Goal: Task Accomplishment & Management: Complete application form

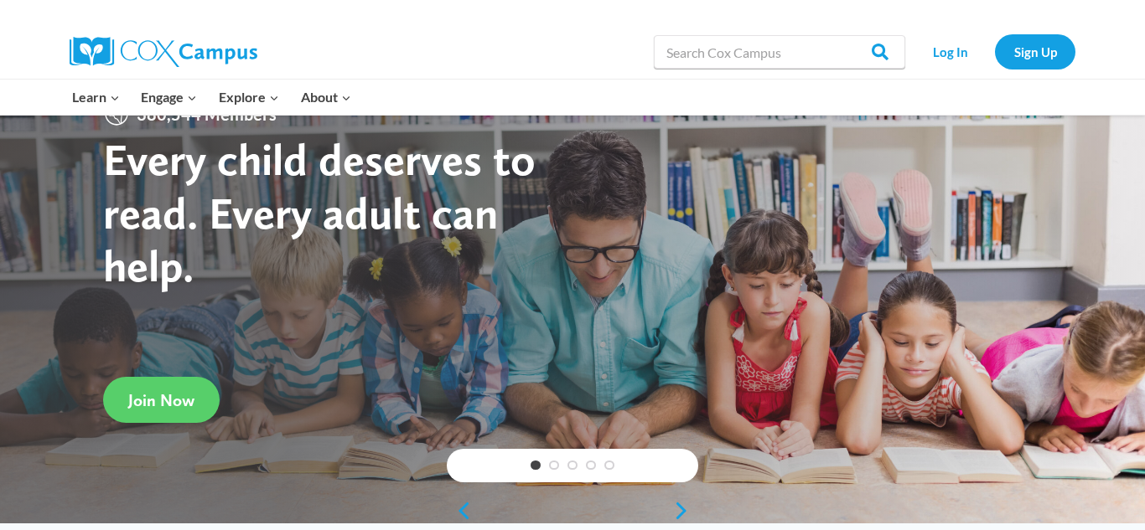
scroll to position [56, 0]
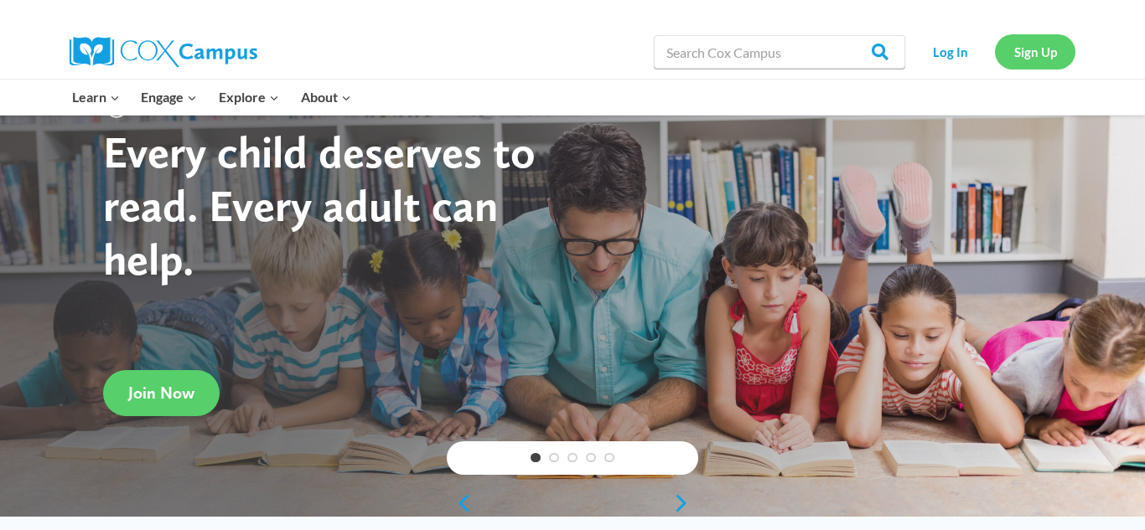
click at [1023, 50] on link "Sign Up" at bounding box center [1035, 51] width 80 height 34
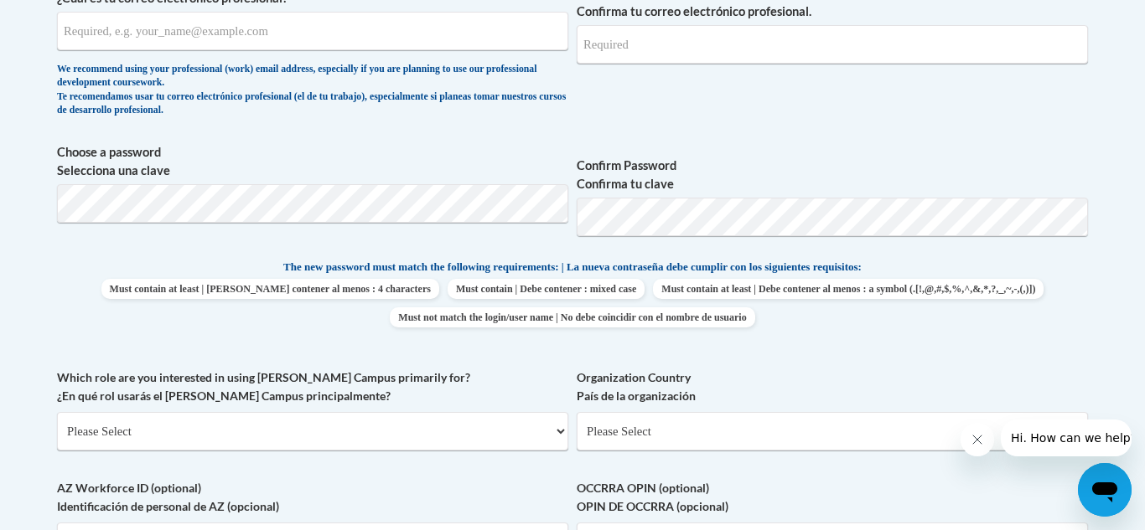
scroll to position [654, 0]
click at [28, 303] on body "This site uses cookies to help improve your learning experience. By continuing …" at bounding box center [572, 369] width 1145 height 2046
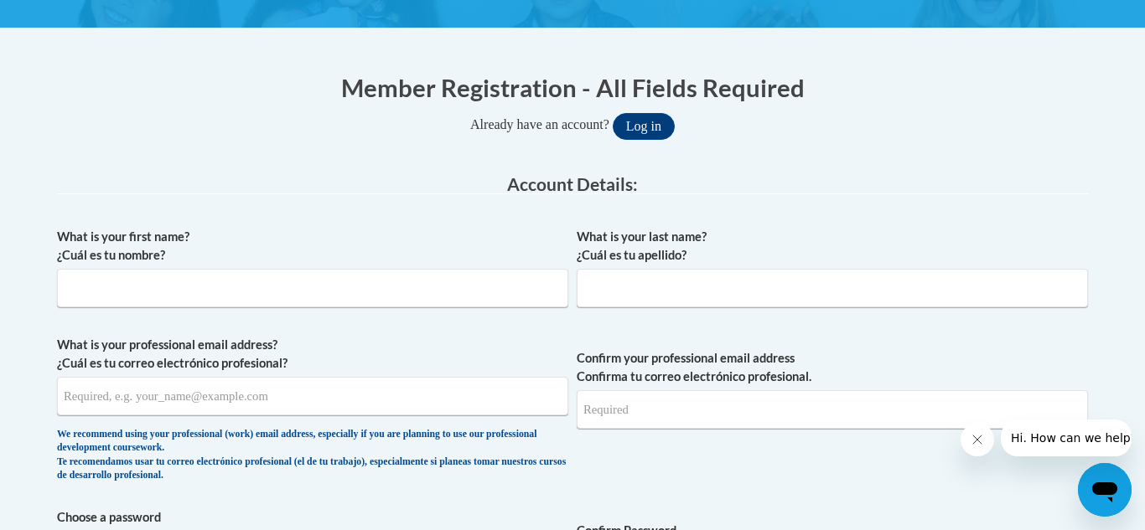
scroll to position [277, 0]
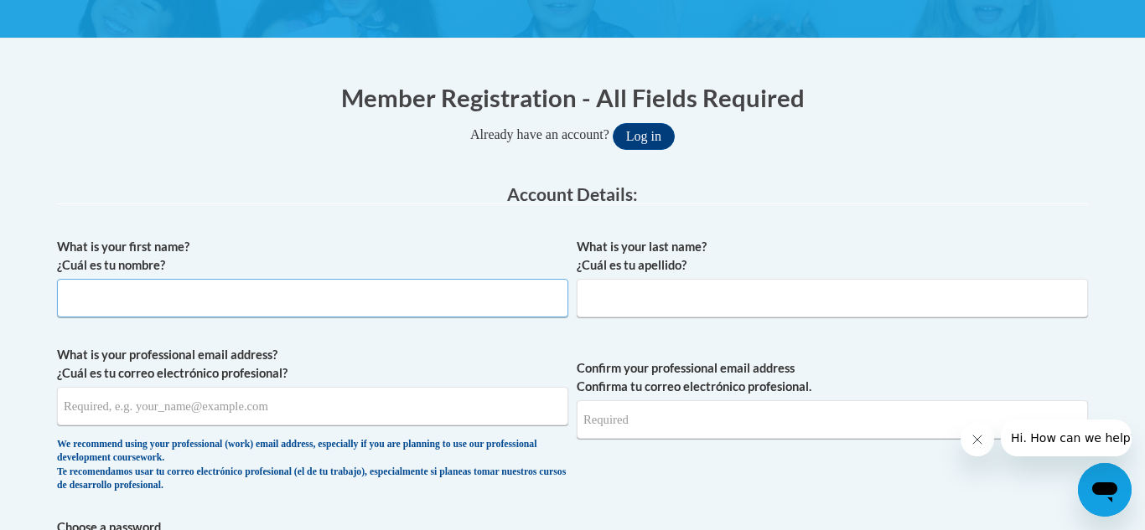
click at [284, 308] on input "What is your first name? ¿Cuál es tu nombre?" at bounding box center [312, 298] width 511 height 39
type input "Janet"
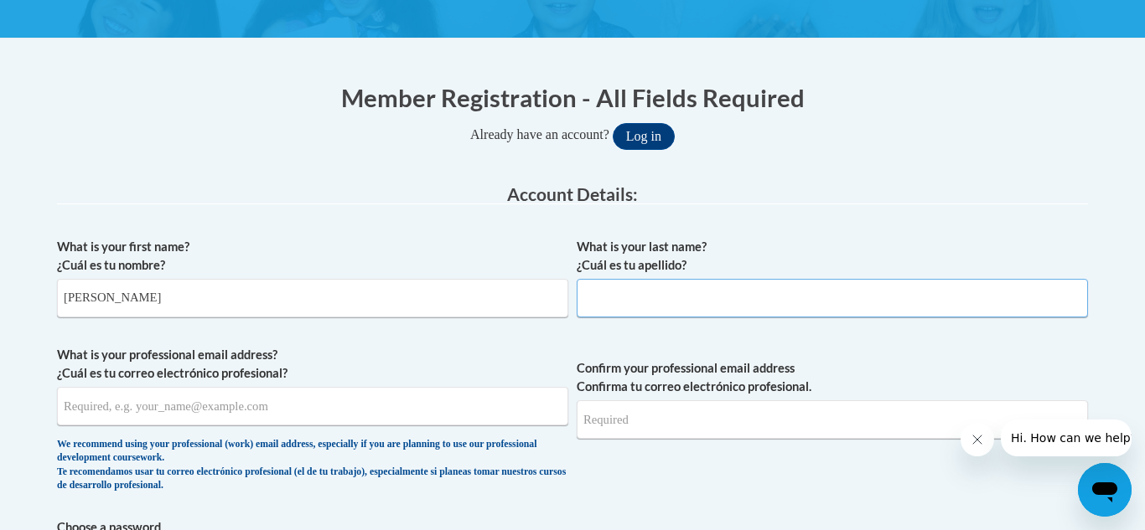
type input "Rocha"
type input "janetrocha1029@icloud.com"
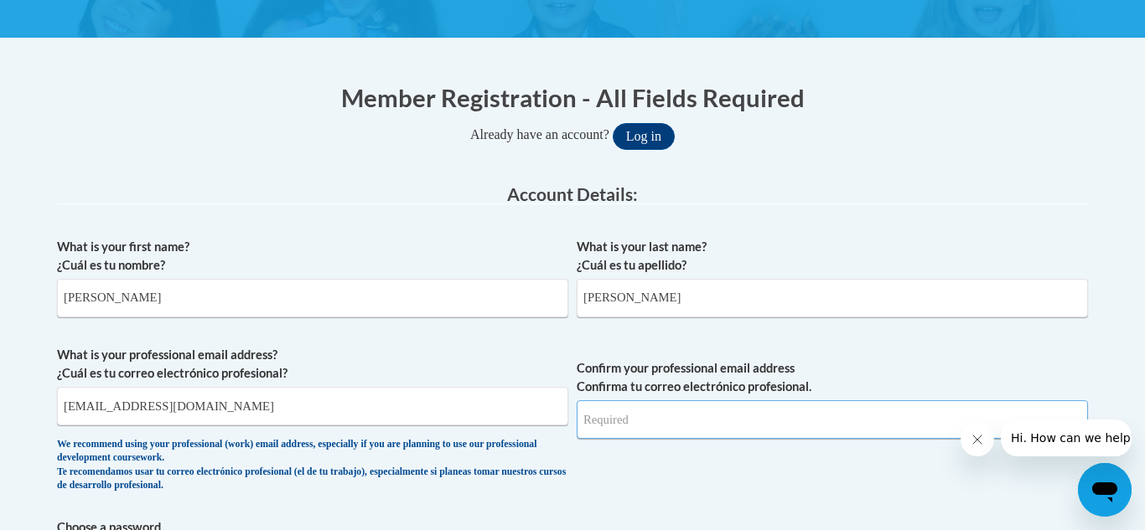
type input "janetrocha1029@icloud.com"
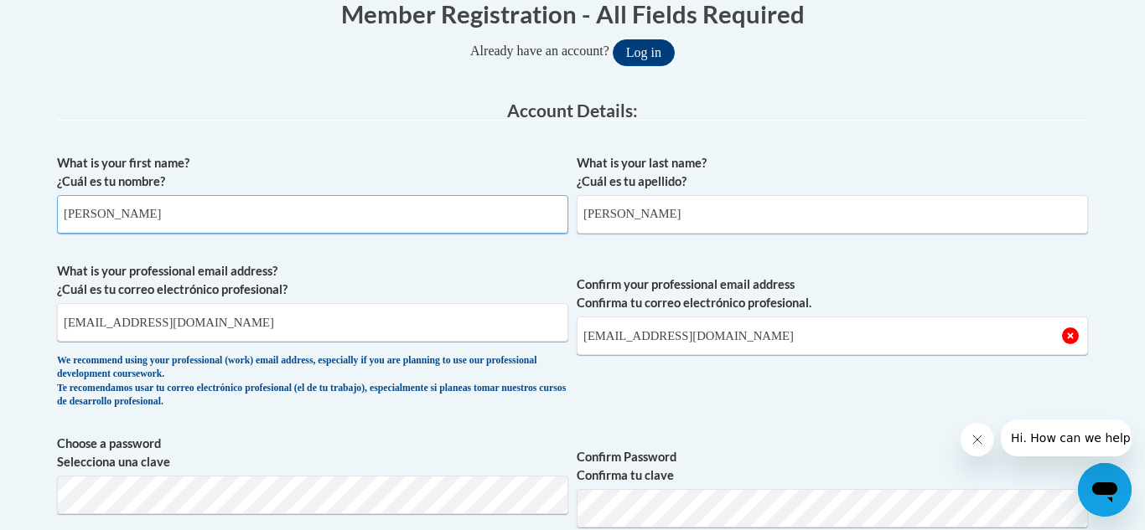
scroll to position [415, 0]
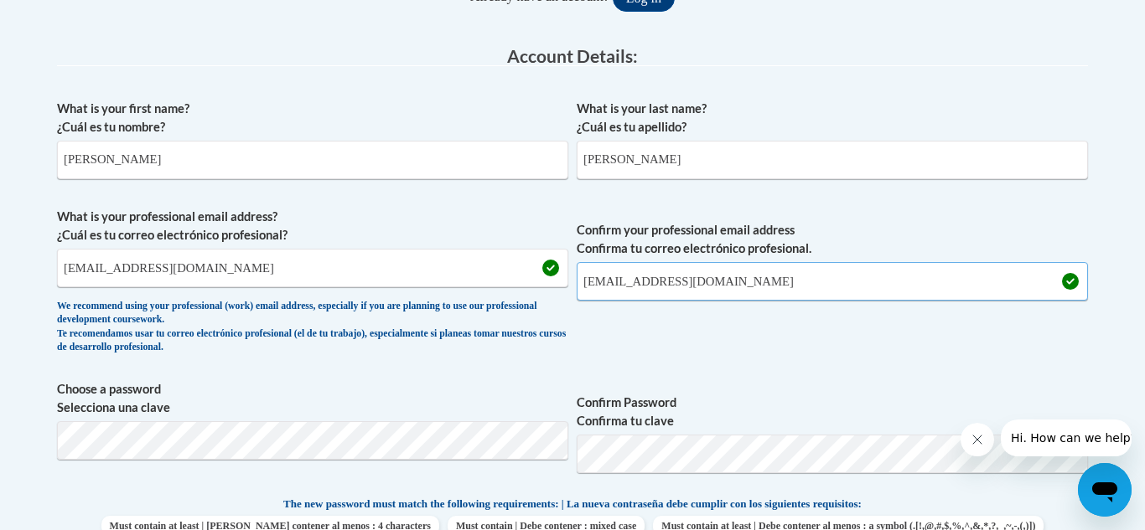
click at [758, 283] on input "janetrocha1029@icloud.com" at bounding box center [832, 281] width 511 height 39
type input "v"
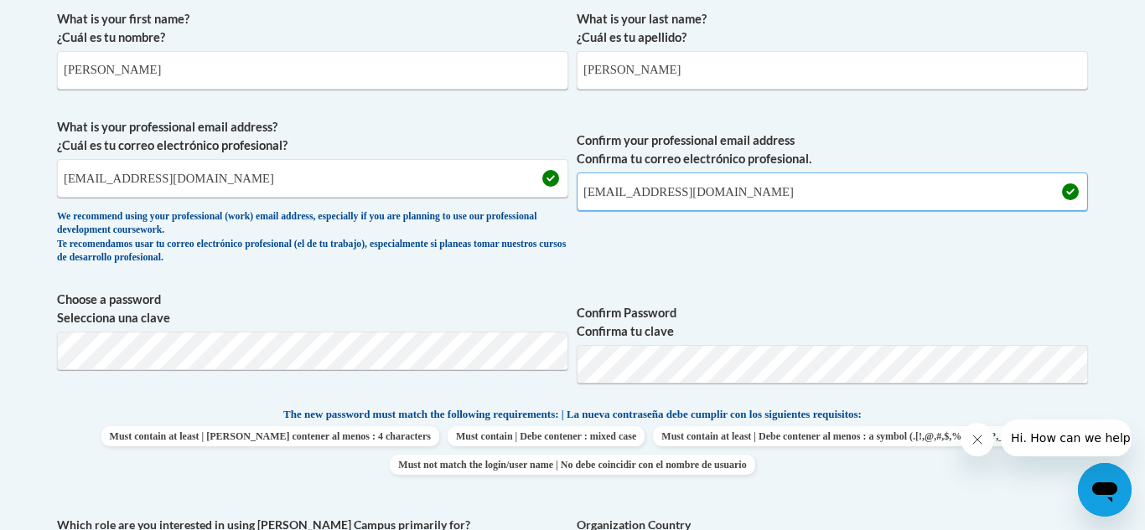
scroll to position [506, 0]
type input "rochaj5@vcu.edu"
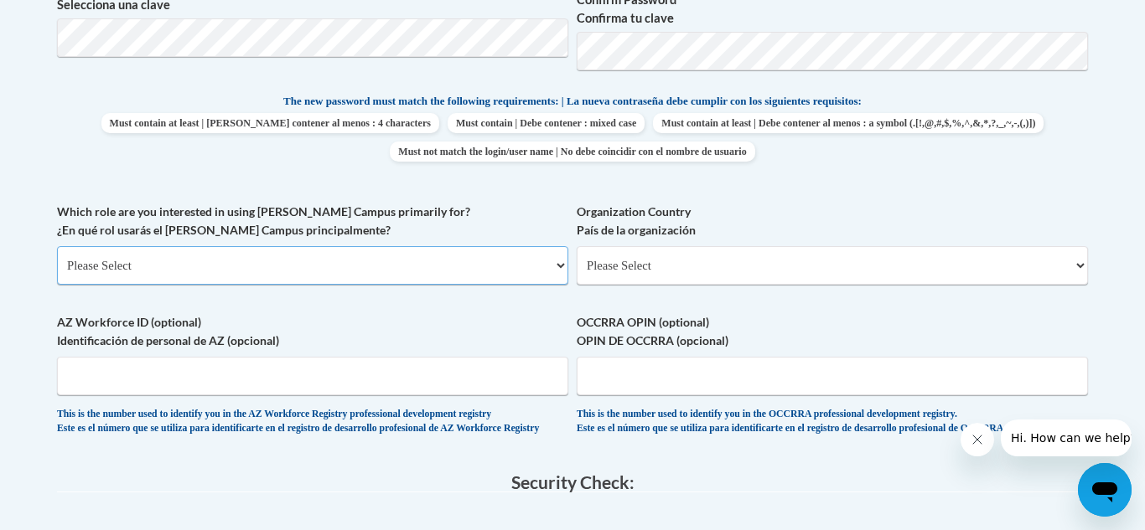
click at [317, 270] on select "Please Select College/University | Colegio/Universidad Community/Nonprofit Part…" at bounding box center [312, 265] width 511 height 39
select select "5a18ea06-2b54-4451-96f2-d152daf9eac5"
click at [57, 246] on select "Please Select College/University | Colegio/Universidad Community/Nonprofit Part…" at bounding box center [312, 265] width 511 height 39
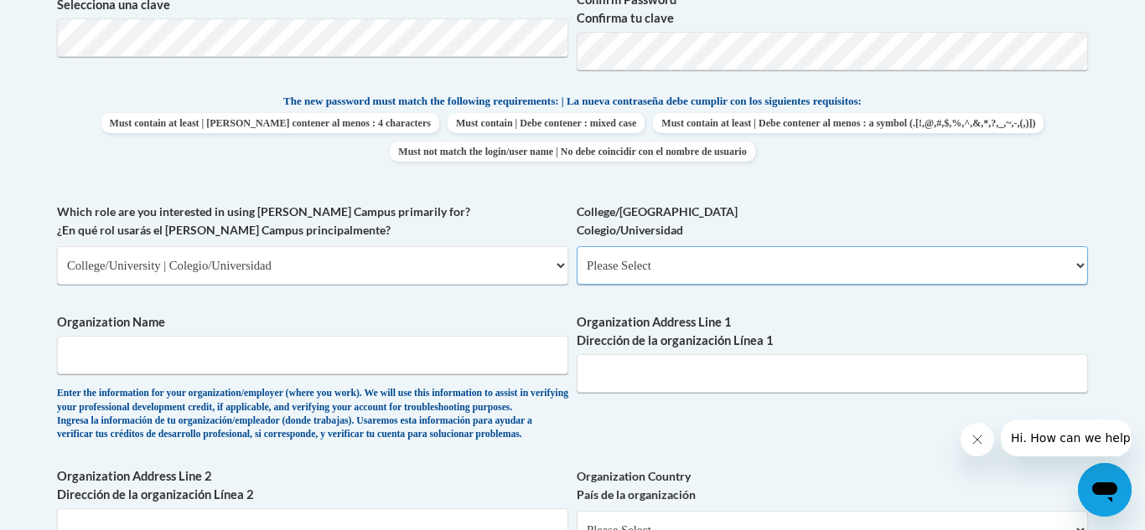
click at [632, 279] on select "Please Select College/University Staff | Empleado universitario College/Univers…" at bounding box center [832, 265] width 511 height 39
select select "99b32b07-cffc-426c-8bf6-0cd77760d84b"
click at [577, 246] on select "Please Select College/University Staff | Empleado universitario College/Univers…" at bounding box center [832, 265] width 511 height 39
click at [322, 357] on input "Organization Name" at bounding box center [312, 355] width 511 height 39
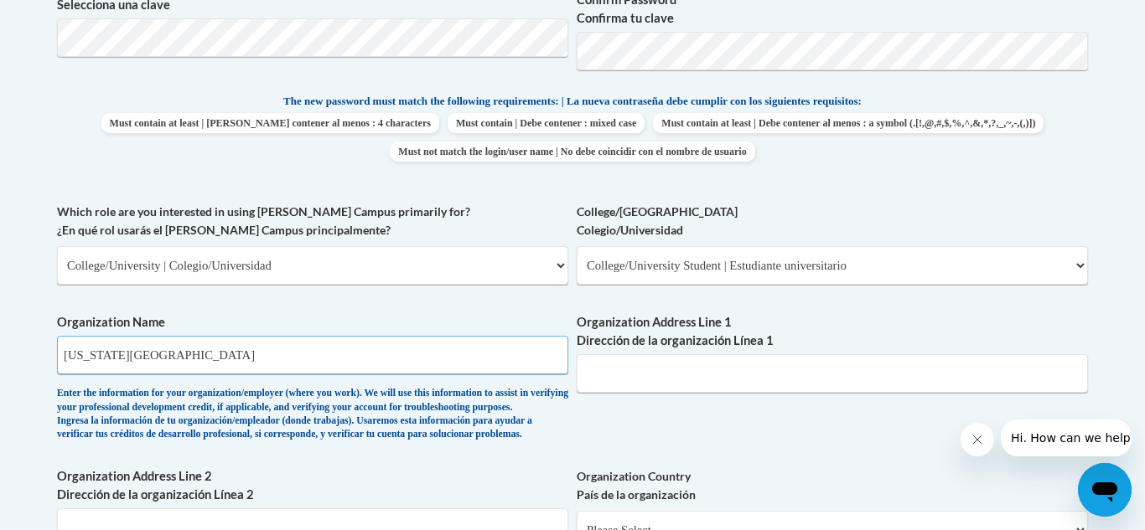
type input "Virginia Commonwealth University"
click at [666, 373] on input "Organization Address Line 1 Dirección de la organización Línea 1" at bounding box center [832, 373] width 511 height 39
type input "4905 Courtney Court"
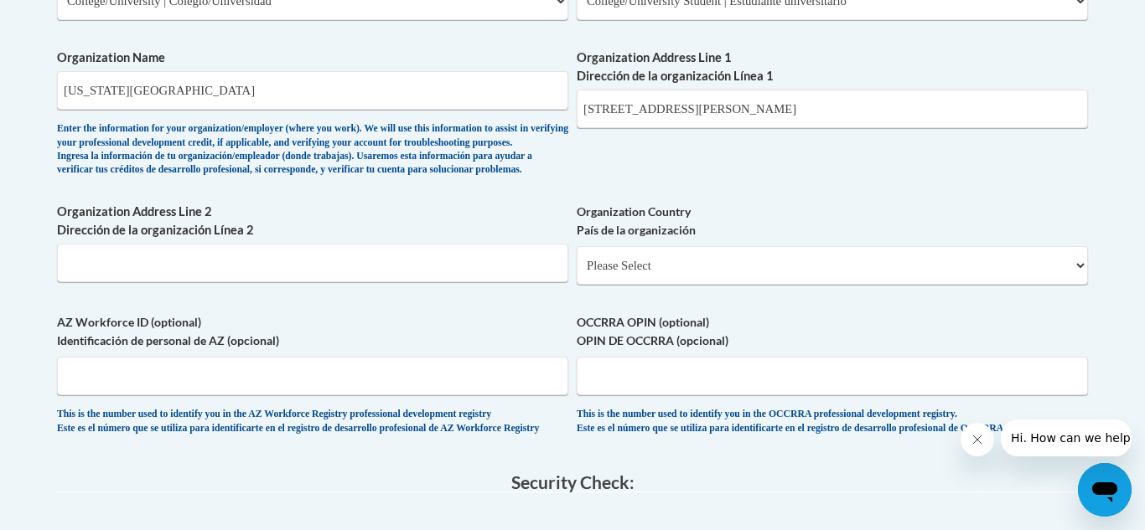
scroll to position [1084, 0]
click at [644, 284] on select "Please Select United States | Estados Unidos Outside of the United States | Fue…" at bounding box center [832, 265] width 511 height 39
select select "ad49bcad-a171-4b2e-b99c-48b446064914"
click at [577, 272] on select "Please Select United States | Estados Unidos Outside of the United States | Fue…" at bounding box center [832, 265] width 511 height 39
select select
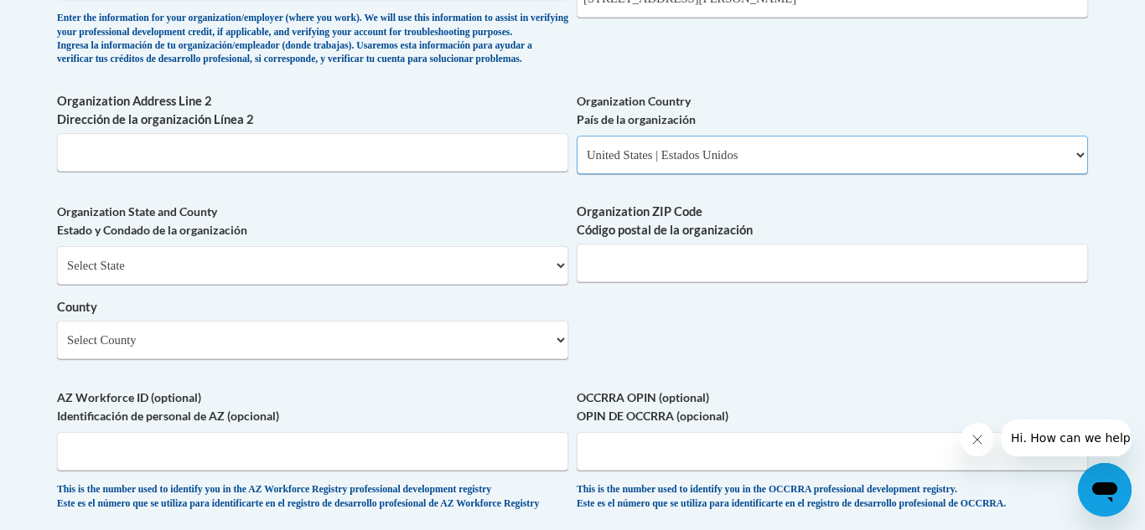
scroll to position [1197, 0]
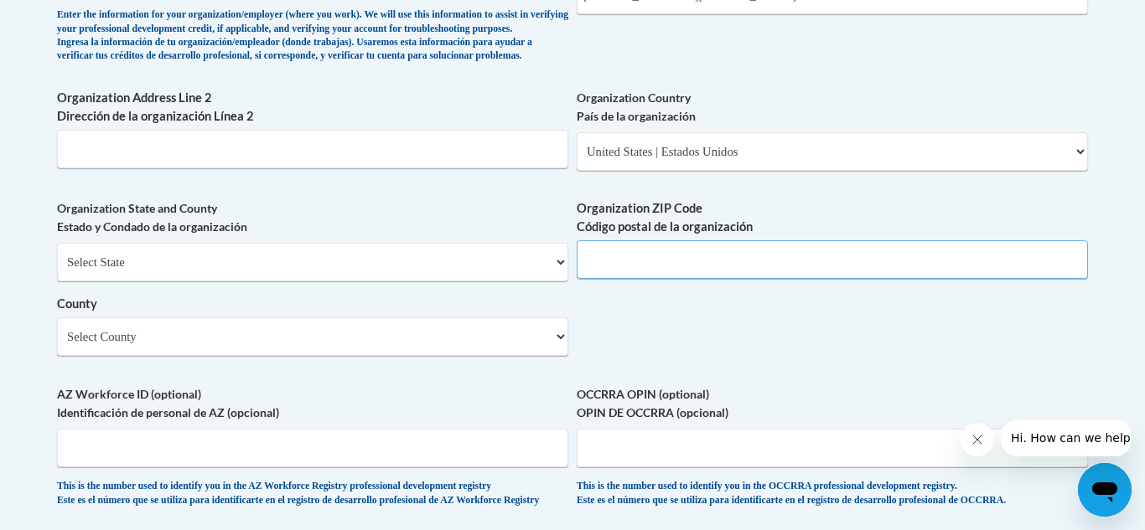
click at [625, 279] on input "Organization ZIP Code Código postal de la organización" at bounding box center [832, 260] width 511 height 39
type input "23803"
click at [330, 356] on select "Select County Accomack Albemarle Alexandria Alleghany Amelia Amherst Appomattox…" at bounding box center [312, 337] width 511 height 39
select select "Dinwiddie"
click at [57, 345] on select "Select County Accomack Albemarle Alexandria Alleghany Amelia Amherst Appomattox…" at bounding box center [312, 337] width 511 height 39
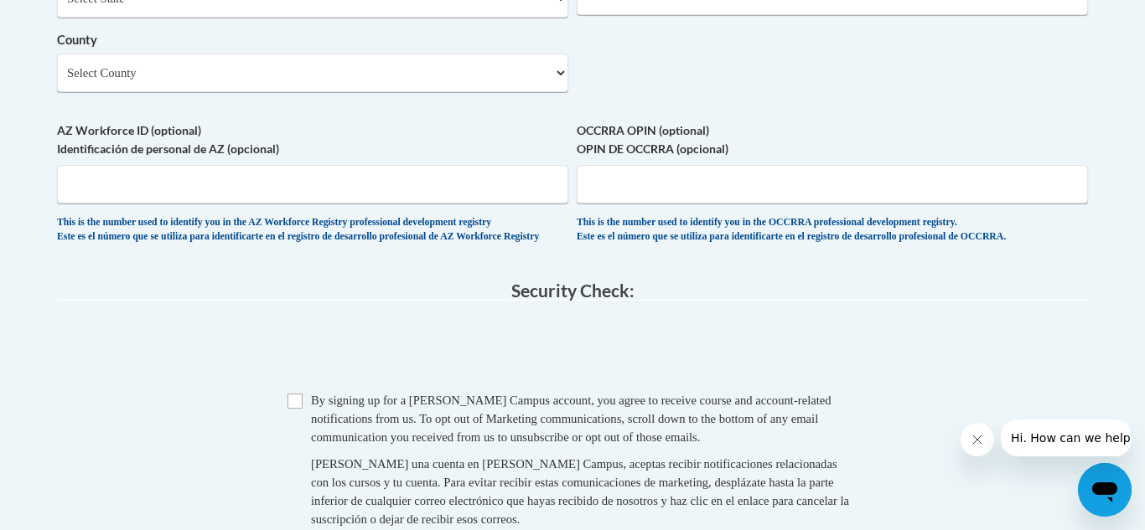
scroll to position [1464, 0]
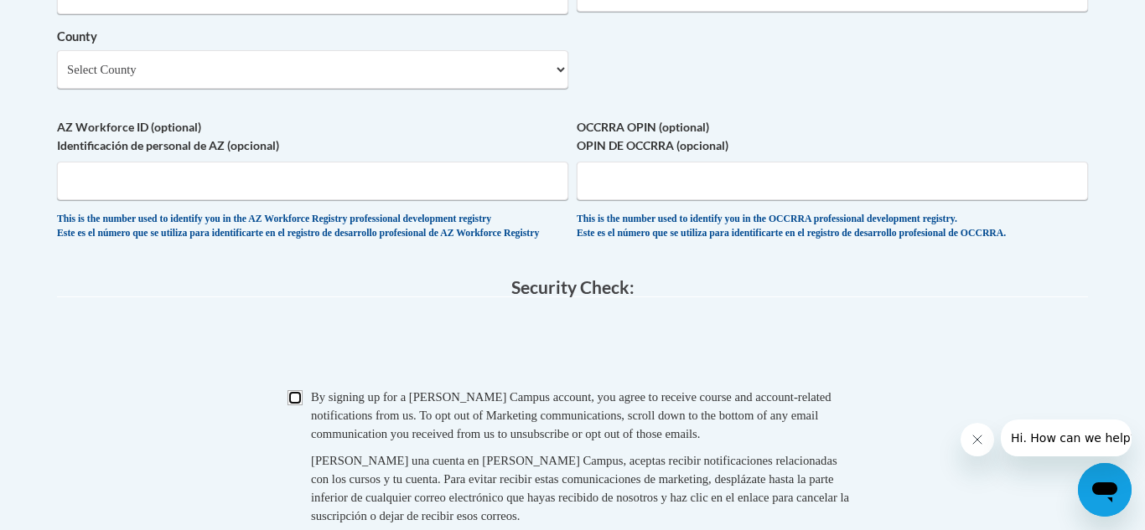
click at [295, 406] on input "Checkbox" at bounding box center [294, 397] width 15 height 15
checkbox input "true"
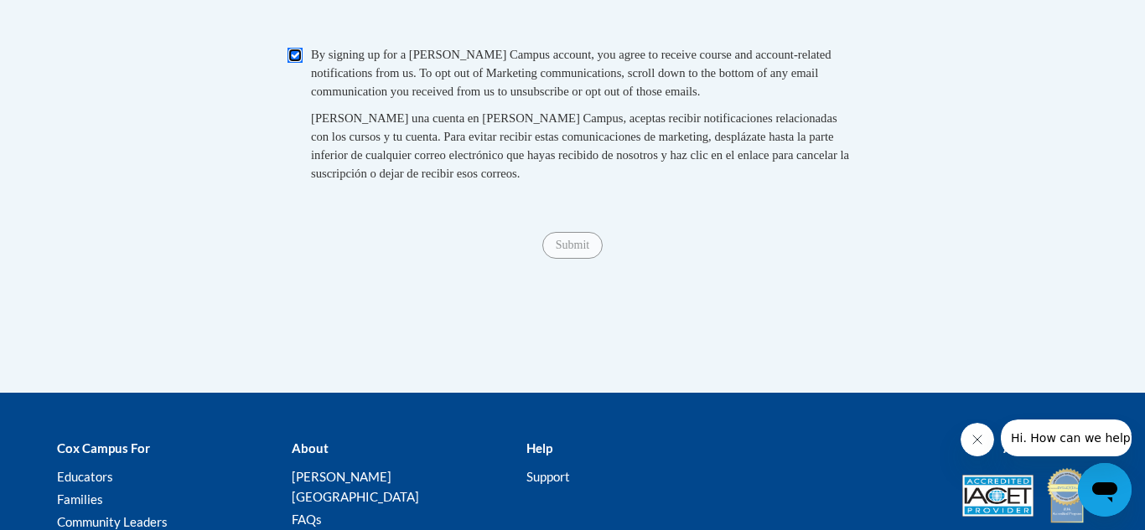
scroll to position [1813, 0]
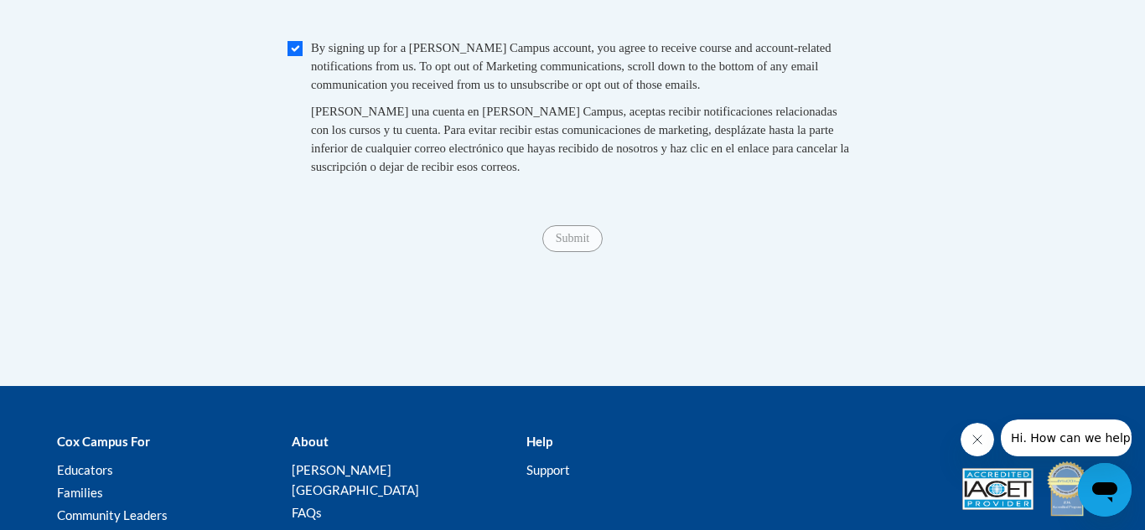
click at [572, 244] on span "Submit" at bounding box center [572, 236] width 60 height 13
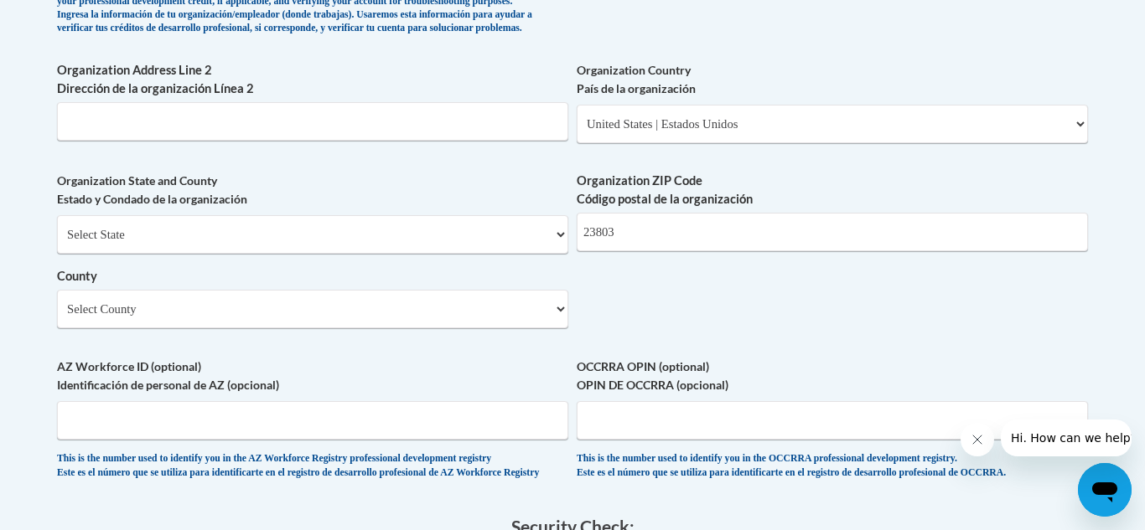
scroll to position [1223, 0]
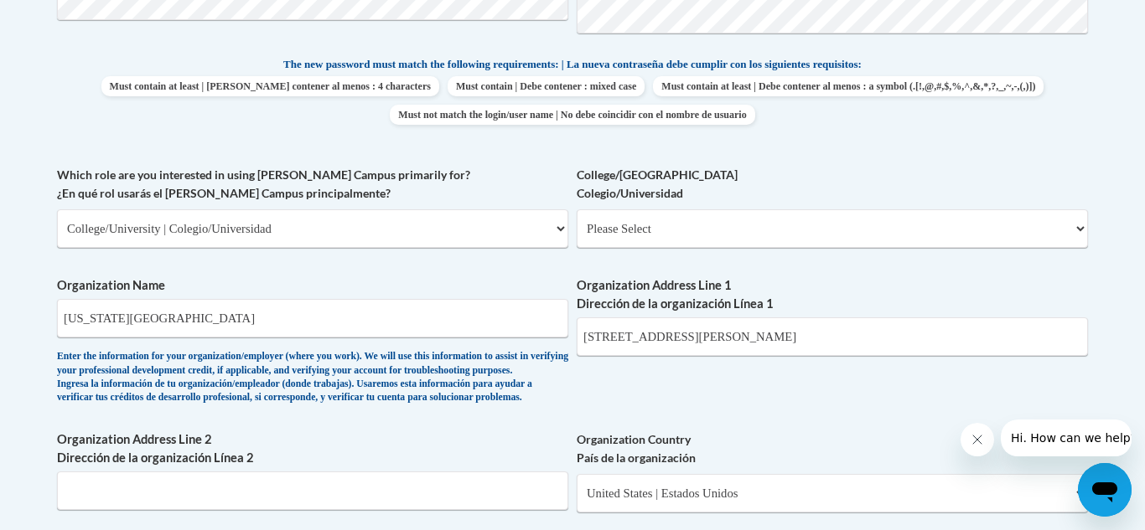
scroll to position [854, 0]
click at [666, 233] on select "Please Select College/University Staff | Empleado universitario College/Univers…" at bounding box center [832, 229] width 511 height 39
select select "99b32b07-cffc-426c-8bf6-0cd77760d84b"
click at [577, 210] on select "Please Select College/University Staff | Empleado universitario College/Univers…" at bounding box center [832, 229] width 511 height 39
select select "null"
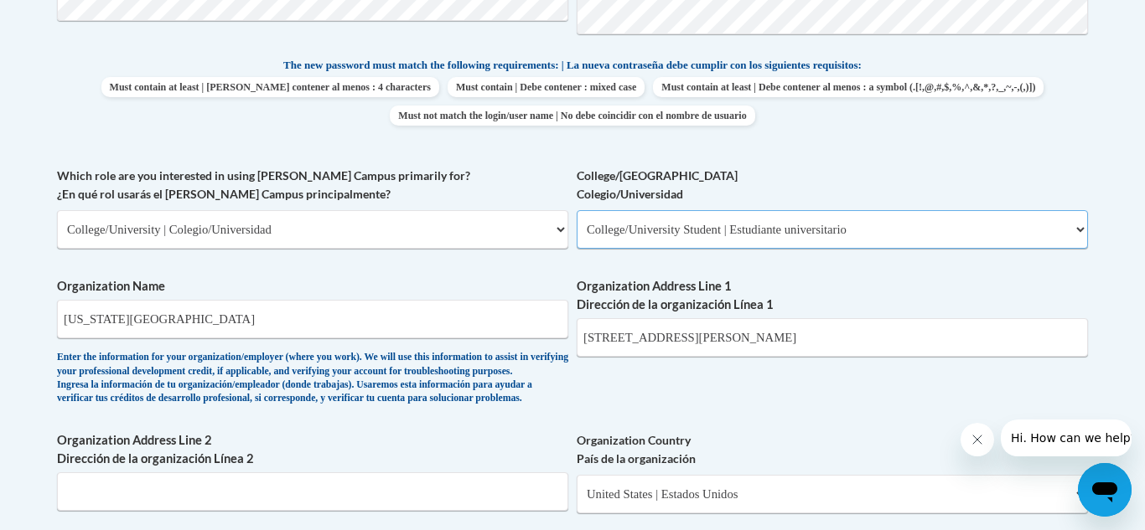
select select "null"
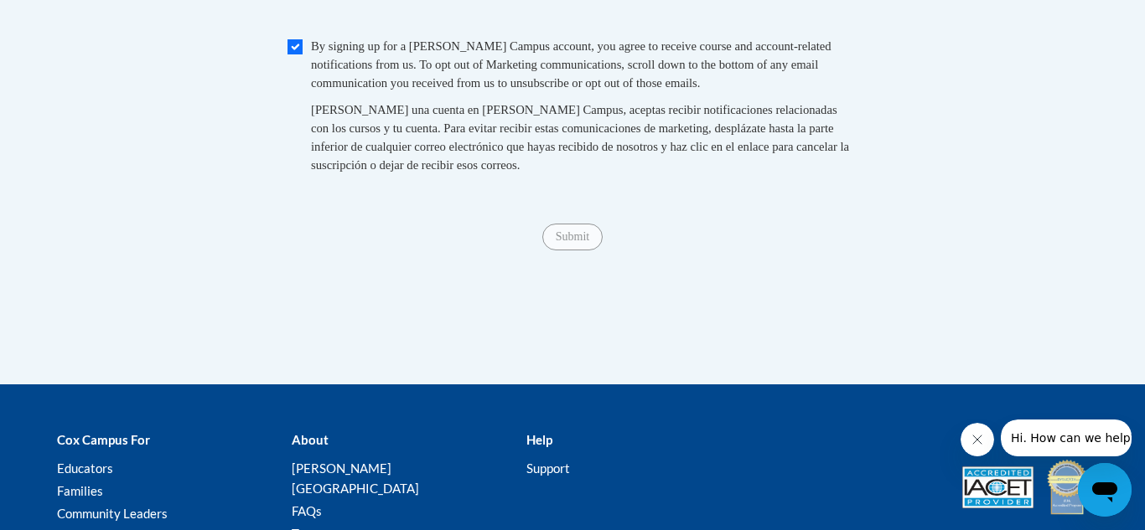
scroll to position [1811, 0]
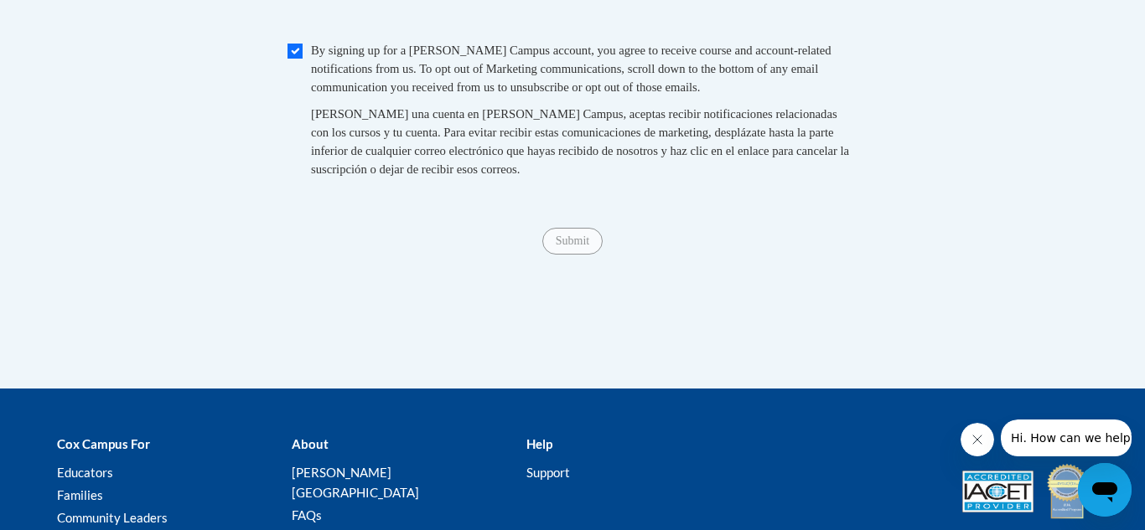
click at [572, 255] on div "Submit Submit" at bounding box center [572, 241] width 1031 height 27
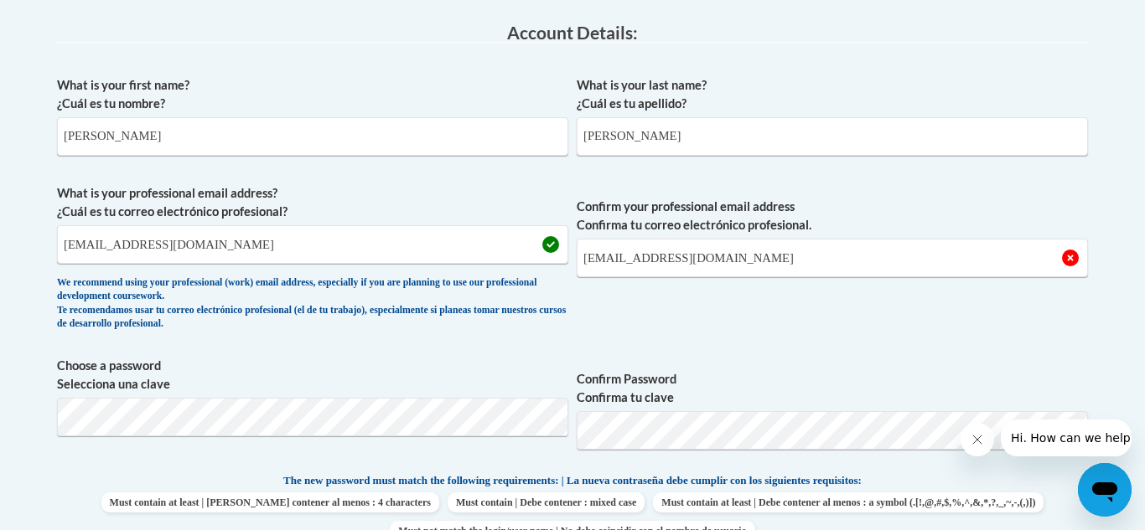
scroll to position [439, 0]
click at [794, 263] on input "rochaj5@vcu.edu" at bounding box center [832, 257] width 511 height 39
type input "r"
click at [869, 314] on span "Confirm your professional email address Confirma tu correo electrónico profesio…" at bounding box center [832, 261] width 511 height 155
click at [1073, 259] on input "rochaj5@vcu.edu" at bounding box center [832, 257] width 511 height 39
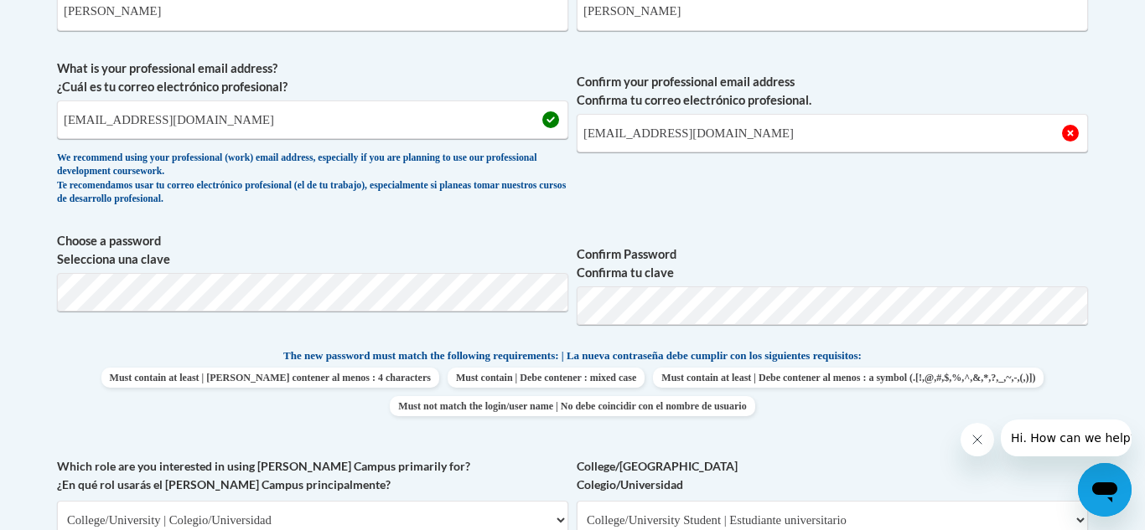
scroll to position [564, 0]
click at [695, 142] on input "rochaj5@vcu.edu" at bounding box center [832, 132] width 511 height 39
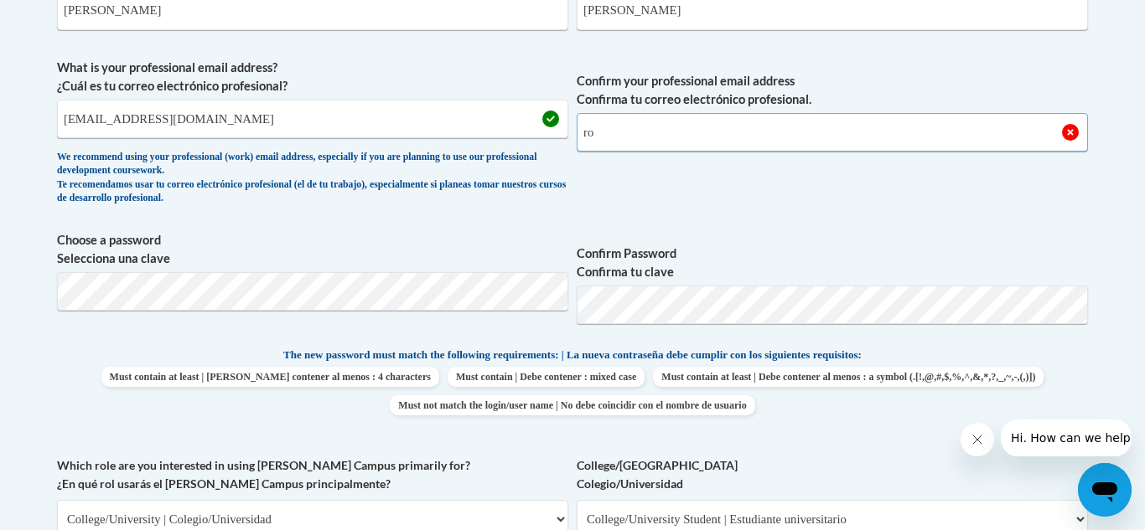
type input "r"
click at [707, 167] on span "Confirm your professional email address Confirma tu correo electrónico profesio…" at bounding box center [832, 136] width 511 height 155
click at [701, 147] on input "Rochaj5@vcu.edu" at bounding box center [832, 132] width 511 height 39
type input "R"
click at [725, 133] on input "Confirm your professional email address Confirma tu correo electrónico profesio…" at bounding box center [832, 132] width 511 height 39
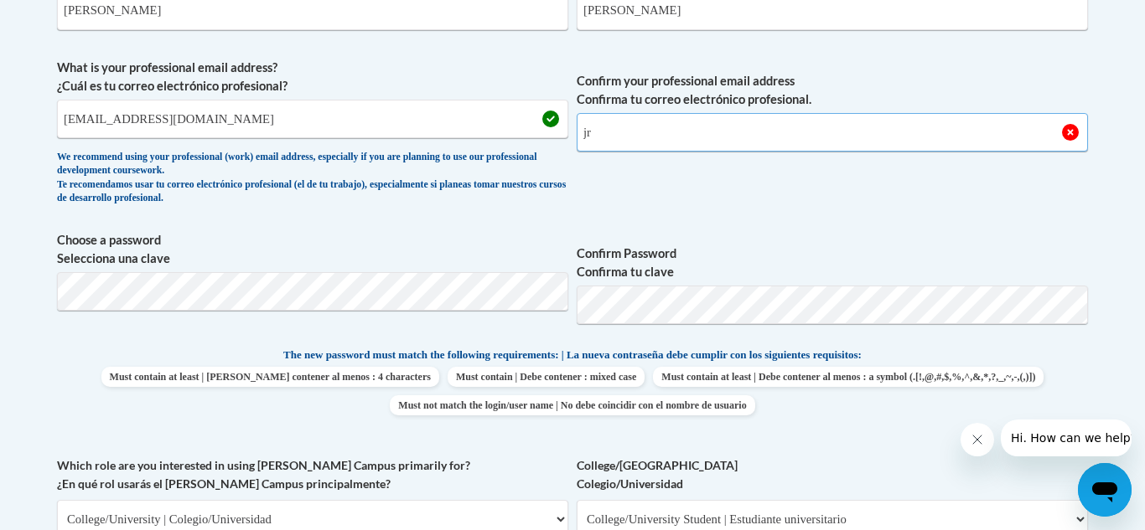
type input "jrc.delarosaa29@gmail.com"
select select "Virginia"
click at [679, 194] on span "Confirm your professional email address Confirma tu correo electrónico profesio…" at bounding box center [832, 136] width 511 height 155
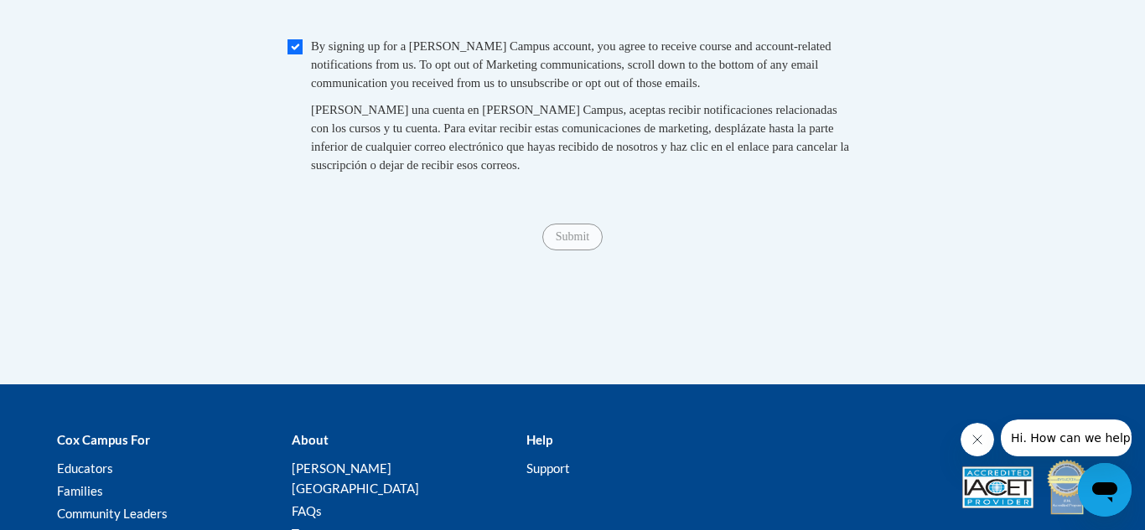
scroll to position [1814, 0]
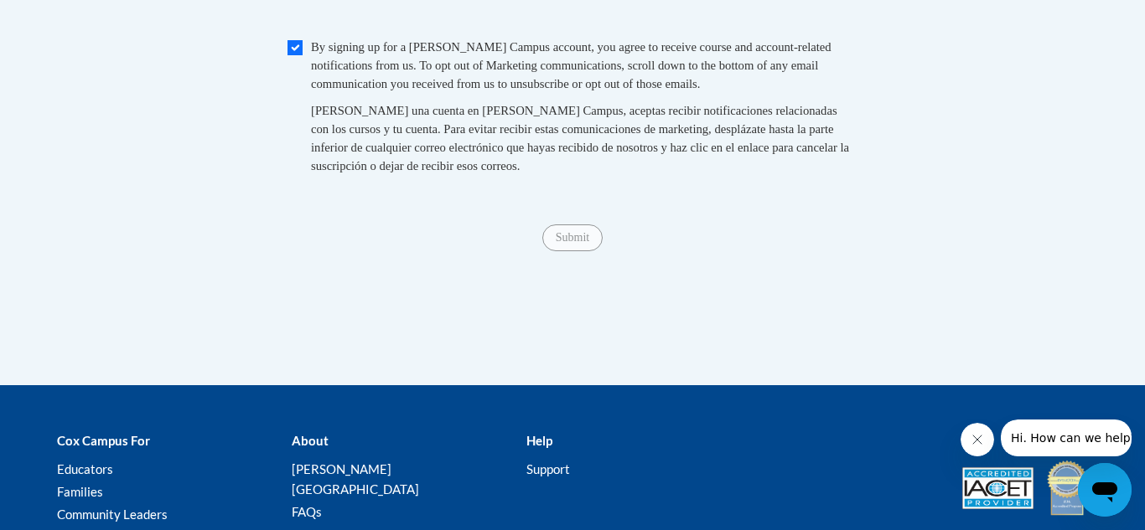
click at [567, 243] on span "Submit" at bounding box center [572, 236] width 60 height 13
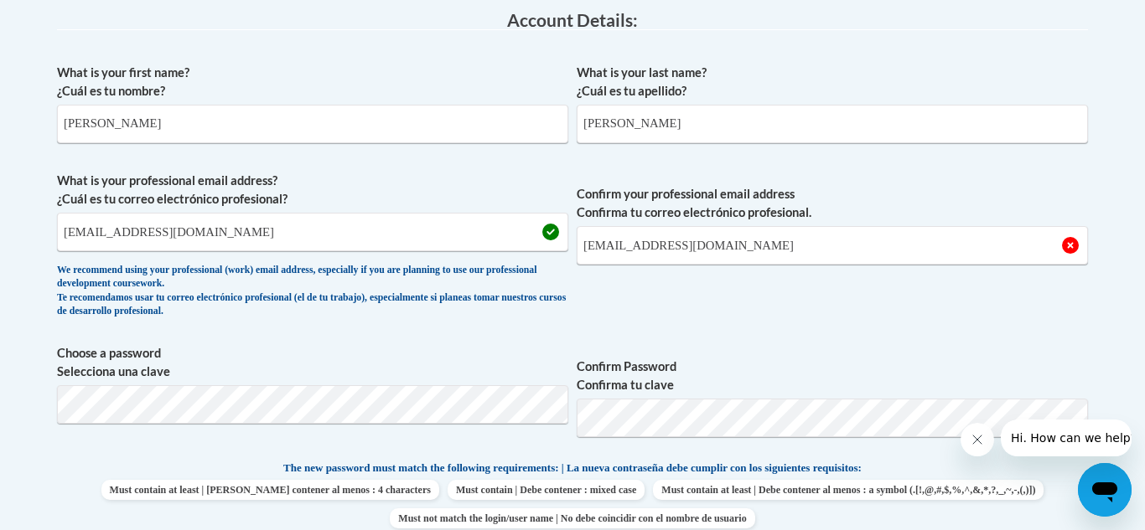
scroll to position [455, 0]
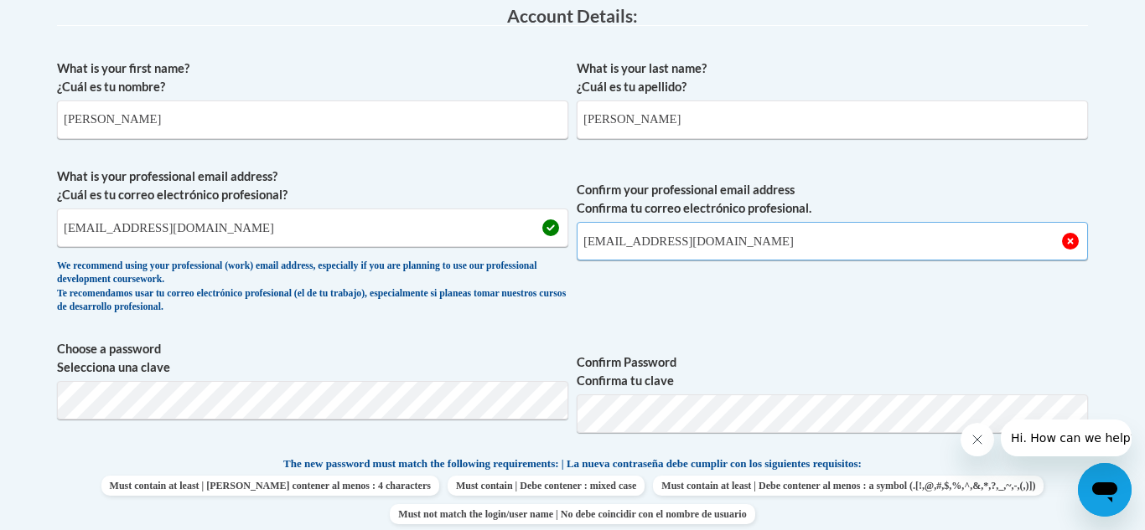
click at [749, 239] on input "jrc.delarosaa29@gmail.com" at bounding box center [832, 241] width 511 height 39
click at [283, 232] on input "janetrocha1029@icloud.com" at bounding box center [312, 228] width 511 height 39
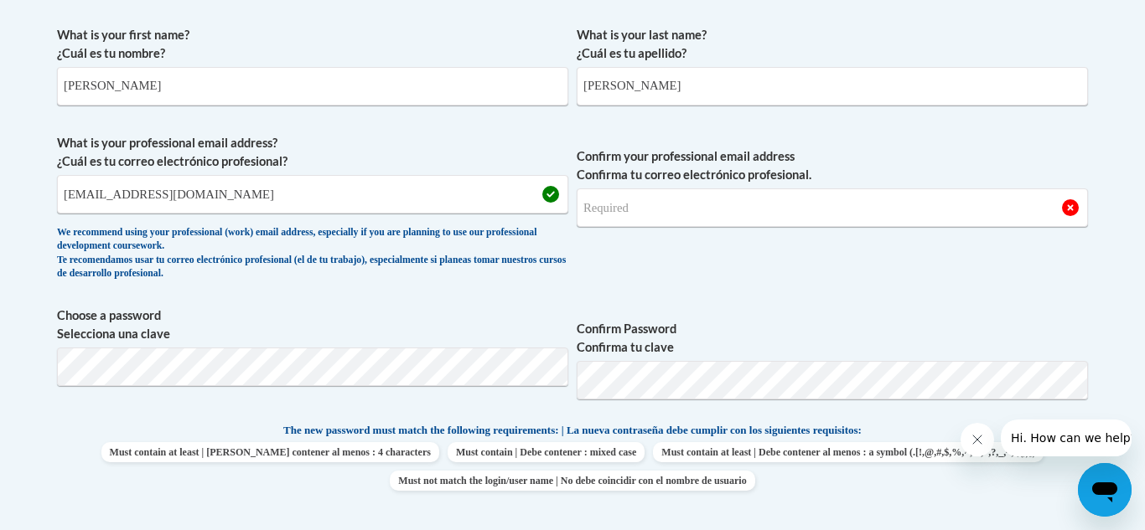
scroll to position [492, 0]
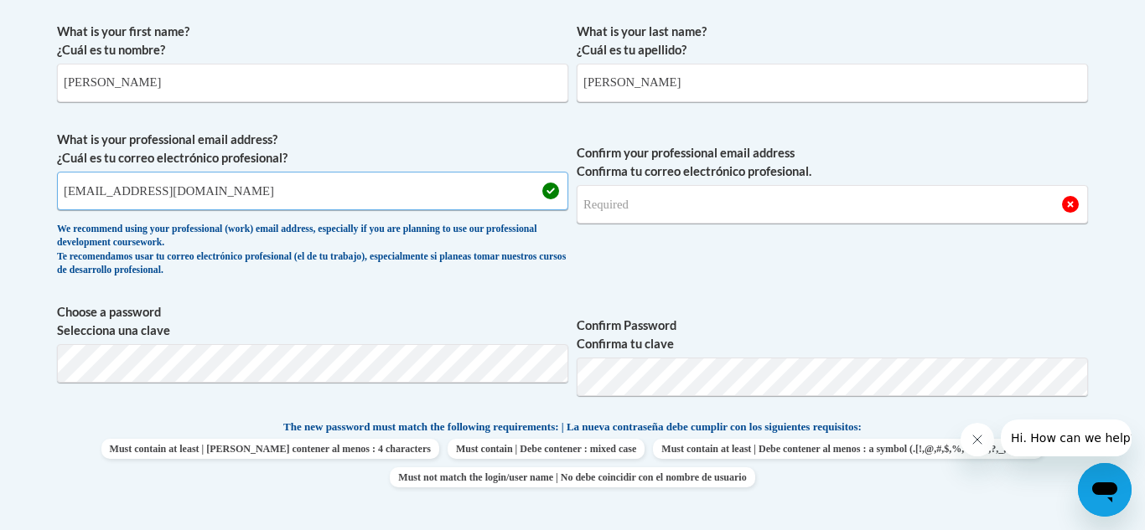
click at [256, 185] on input "janetrocha1029@icloud.com" at bounding box center [312, 191] width 511 height 39
type input "rochaj5@vcu.edu"
click at [621, 205] on input "Confirm your professional email address Confirma tu correo electrónico profesio…" at bounding box center [832, 204] width 511 height 39
type input "r"
type input "rochaj5@vcu.edu"
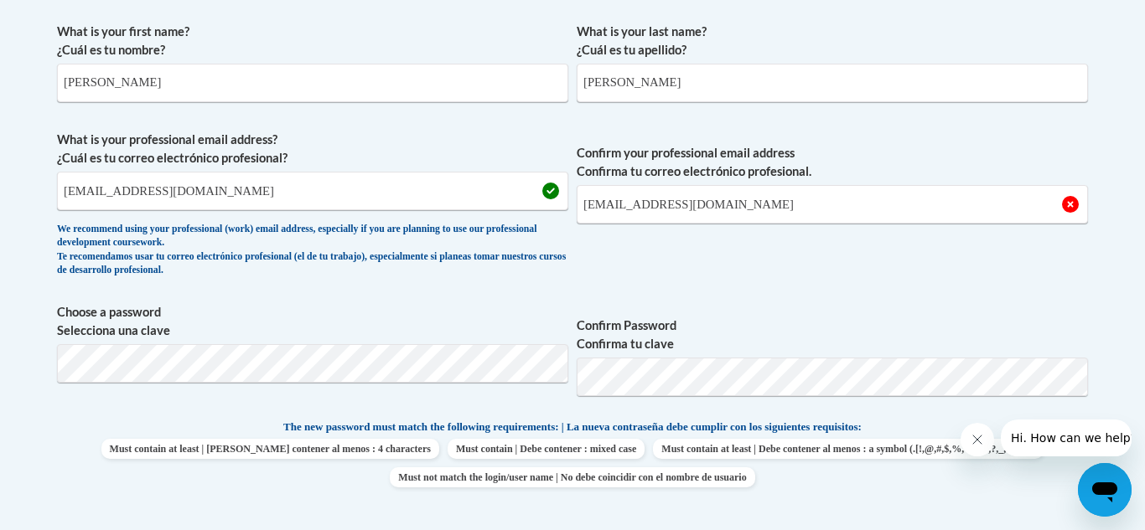
click at [634, 250] on span "Confirm your professional email address Confirma tu correo electrónico profesio…" at bounding box center [832, 208] width 511 height 155
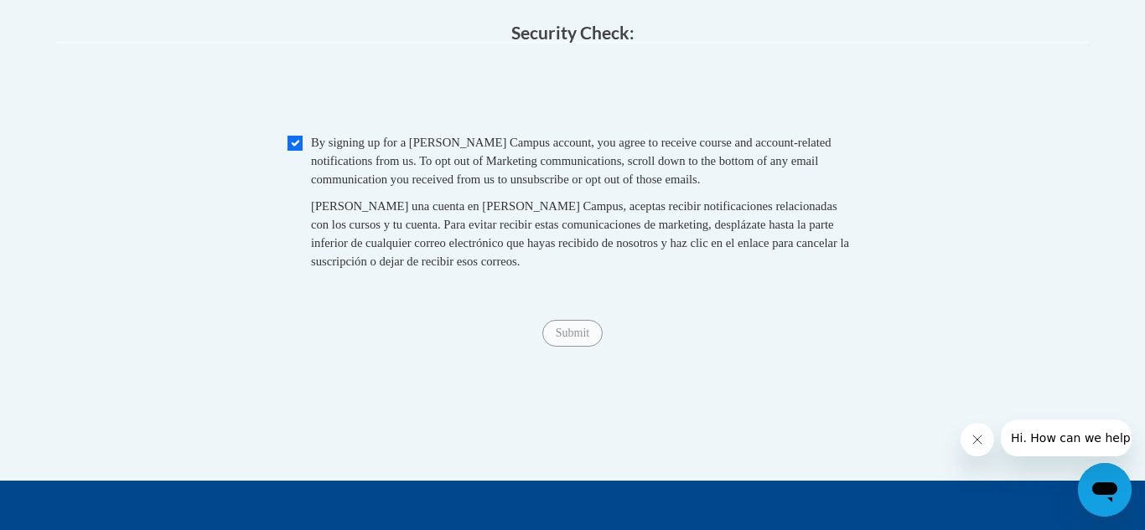
scroll to position [1717, 0]
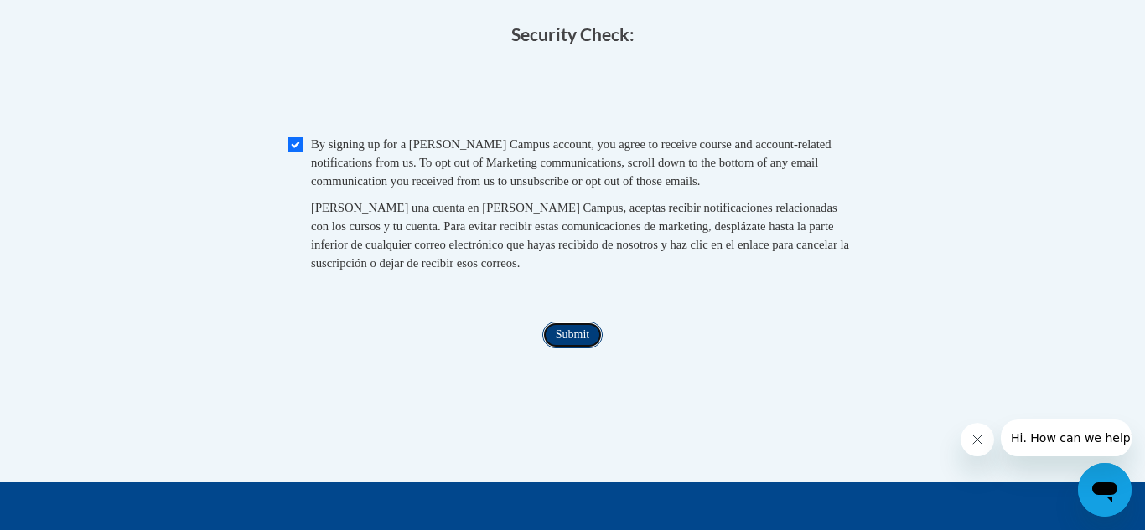
click at [561, 349] on input "Submit" at bounding box center [572, 335] width 60 height 27
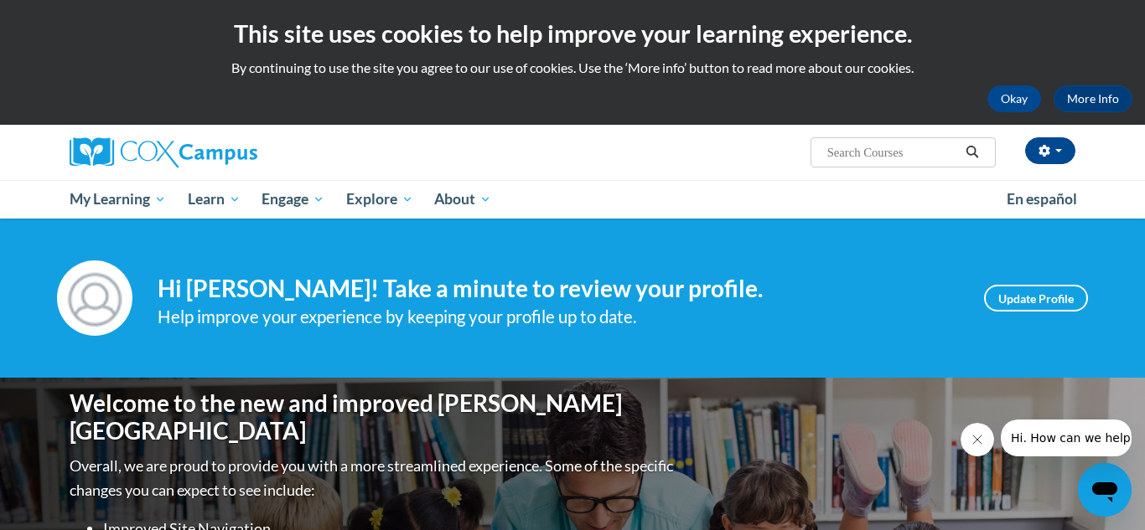
click at [712, 241] on div "Your profile Hi Janet Rocha! Take a minute to review your profile. Help improve…" at bounding box center [572, 298] width 1145 height 159
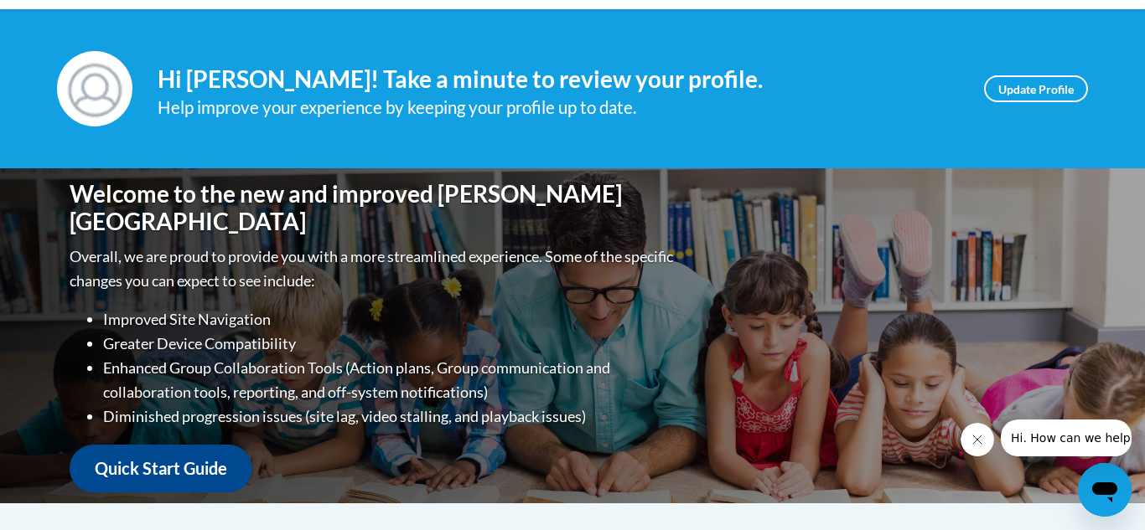
scroll to position [209, 0]
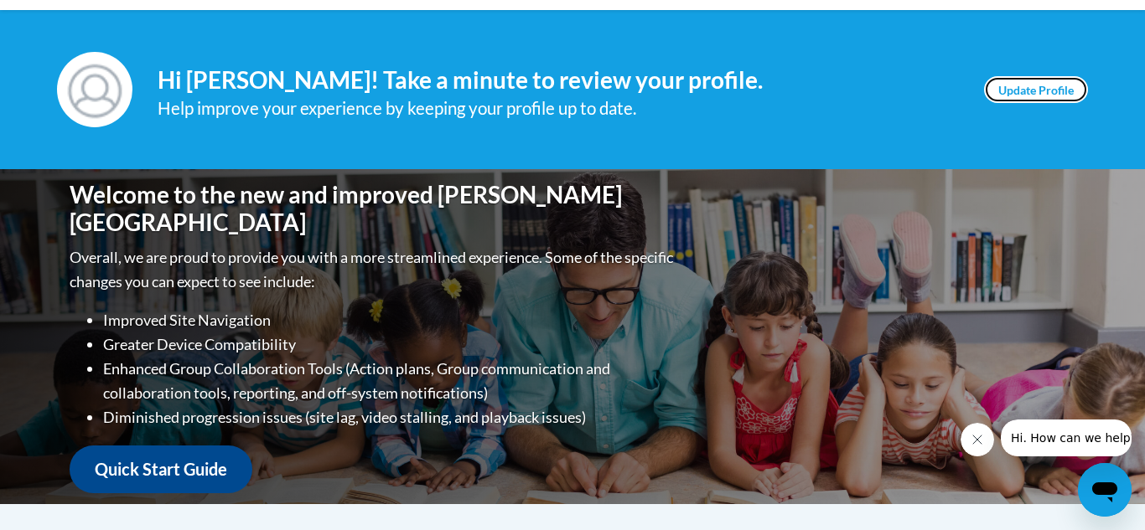
click at [1019, 92] on link "Update Profile" at bounding box center [1036, 89] width 104 height 27
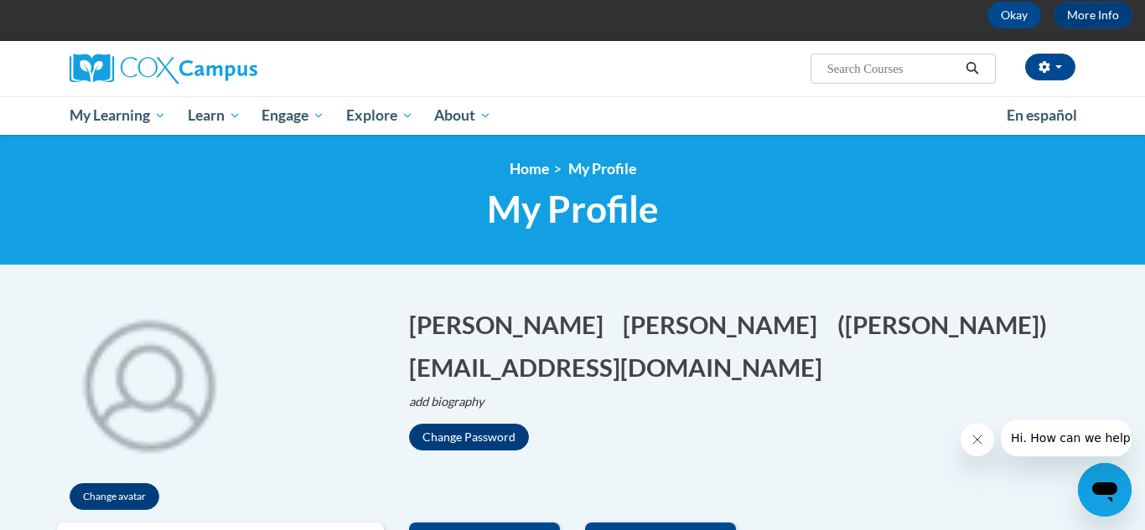
scroll to position [83, 0]
